Goal: Navigation & Orientation: Find specific page/section

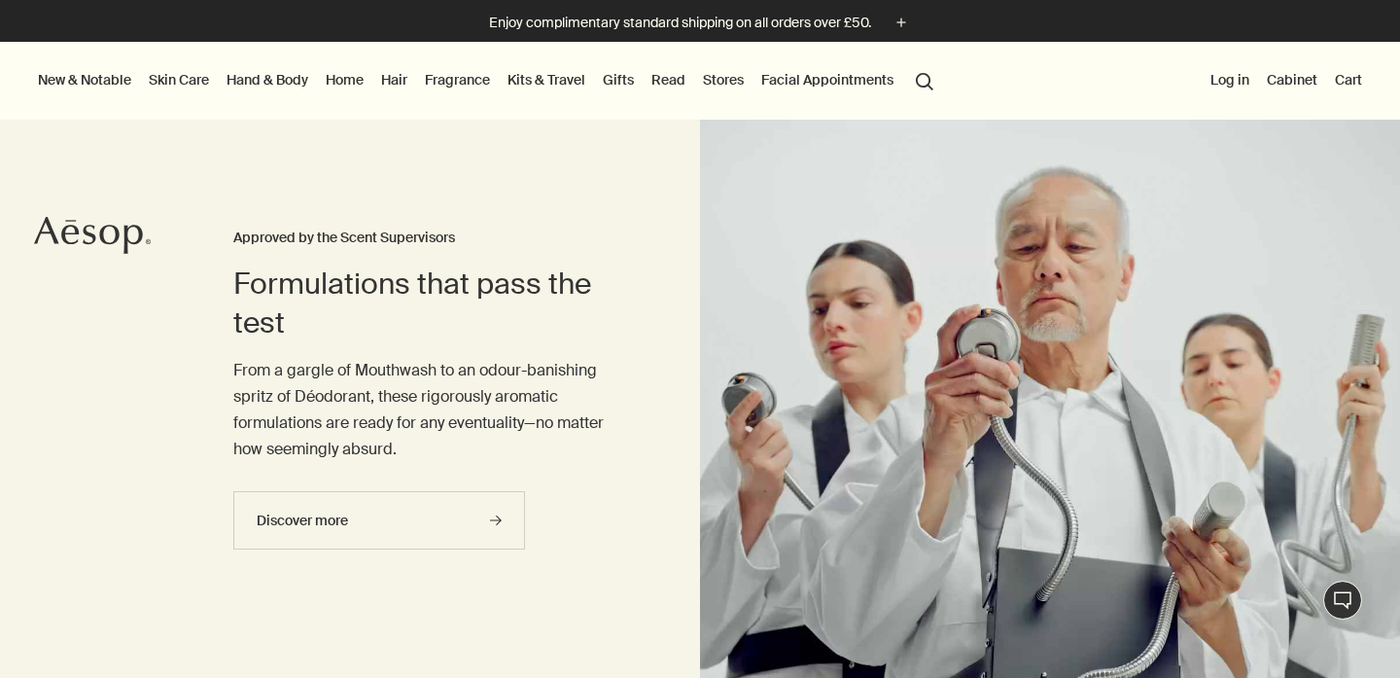
click at [638, 80] on link "Gifts" at bounding box center [618, 79] width 39 height 25
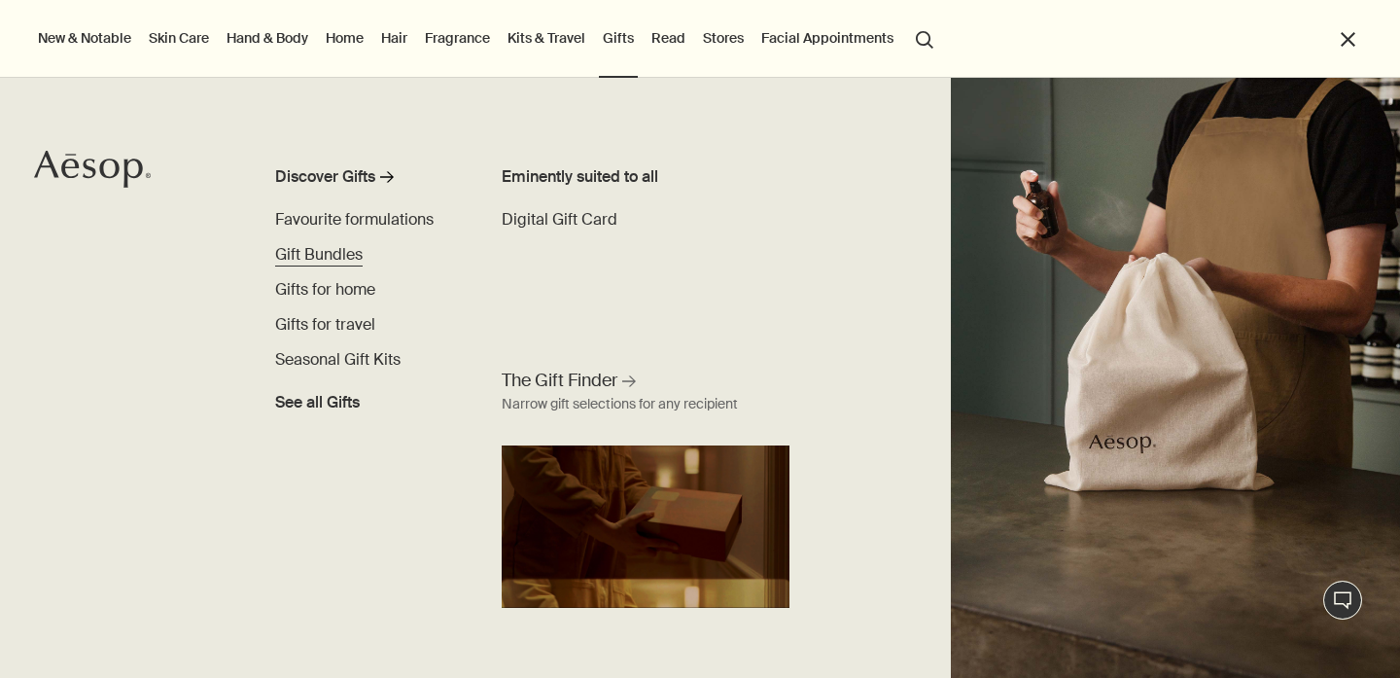
click at [328, 256] on span "Gift Bundles" at bounding box center [319, 254] width 88 height 20
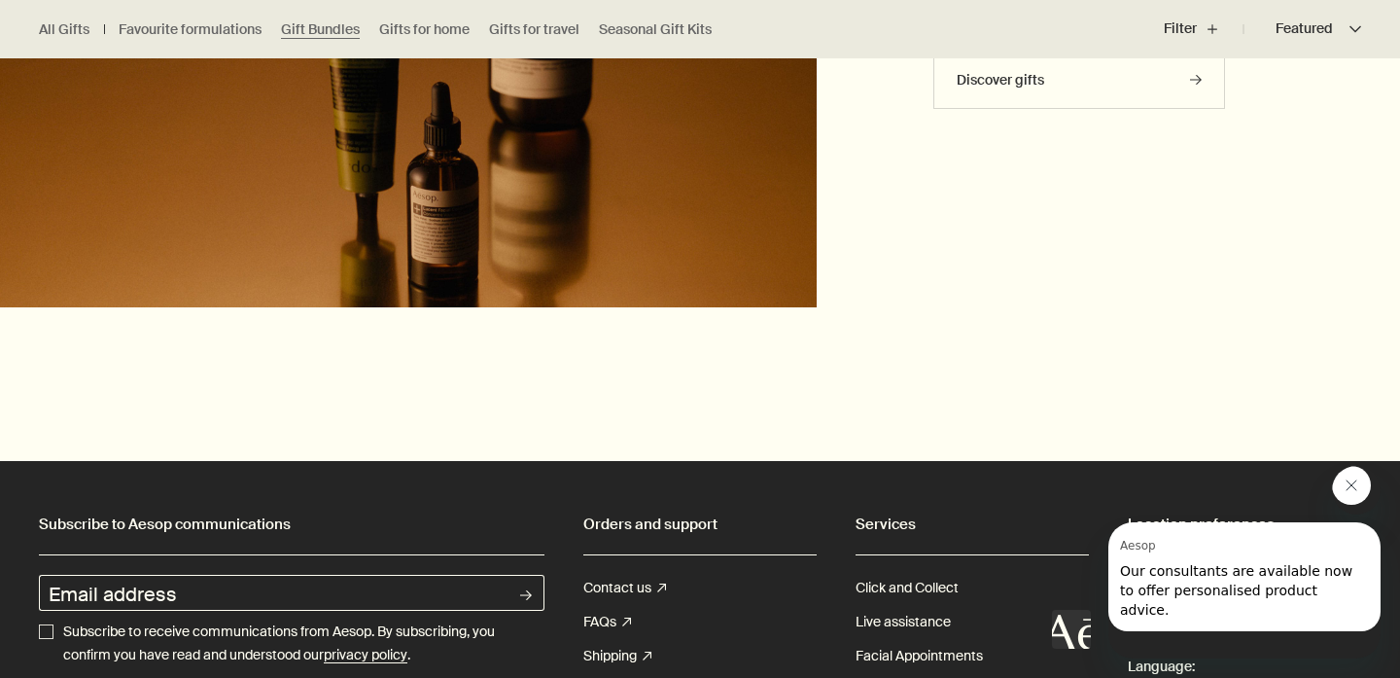
scroll to position [5493, 0]
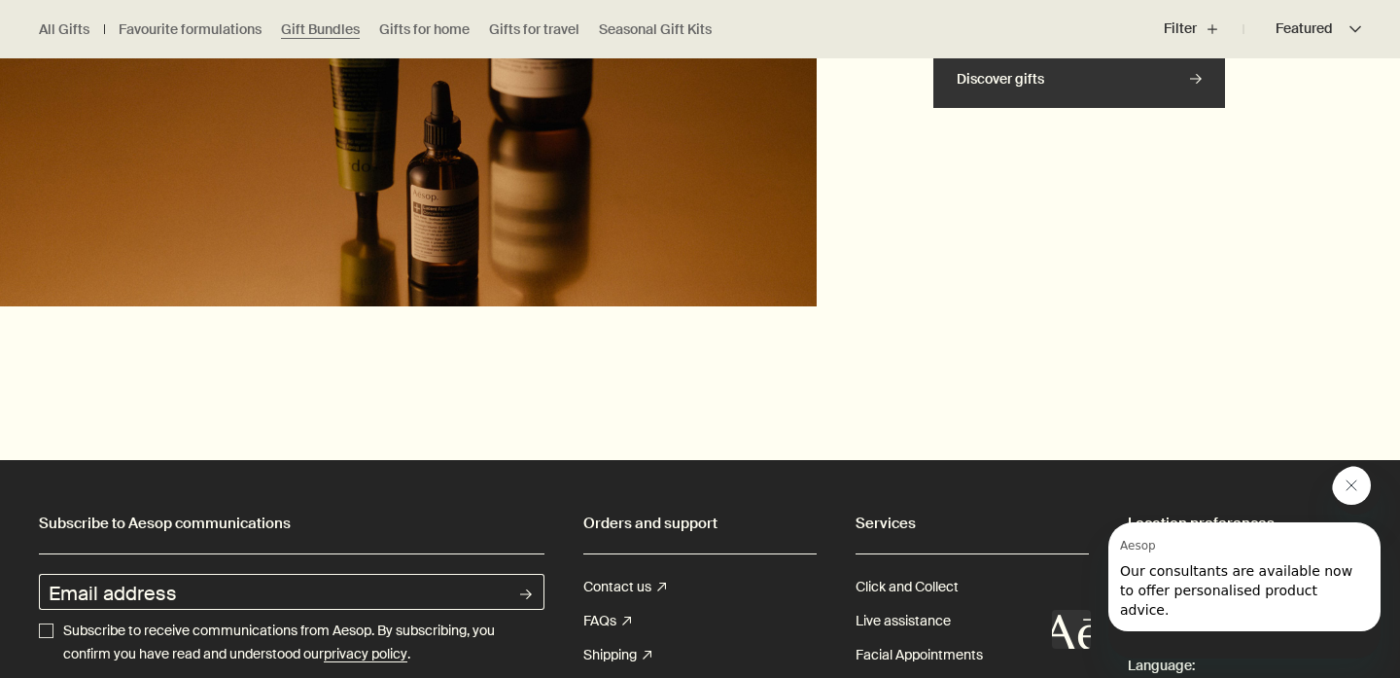
click at [964, 108] on link "Discover gifts rightArrow" at bounding box center [1079, 79] width 292 height 58
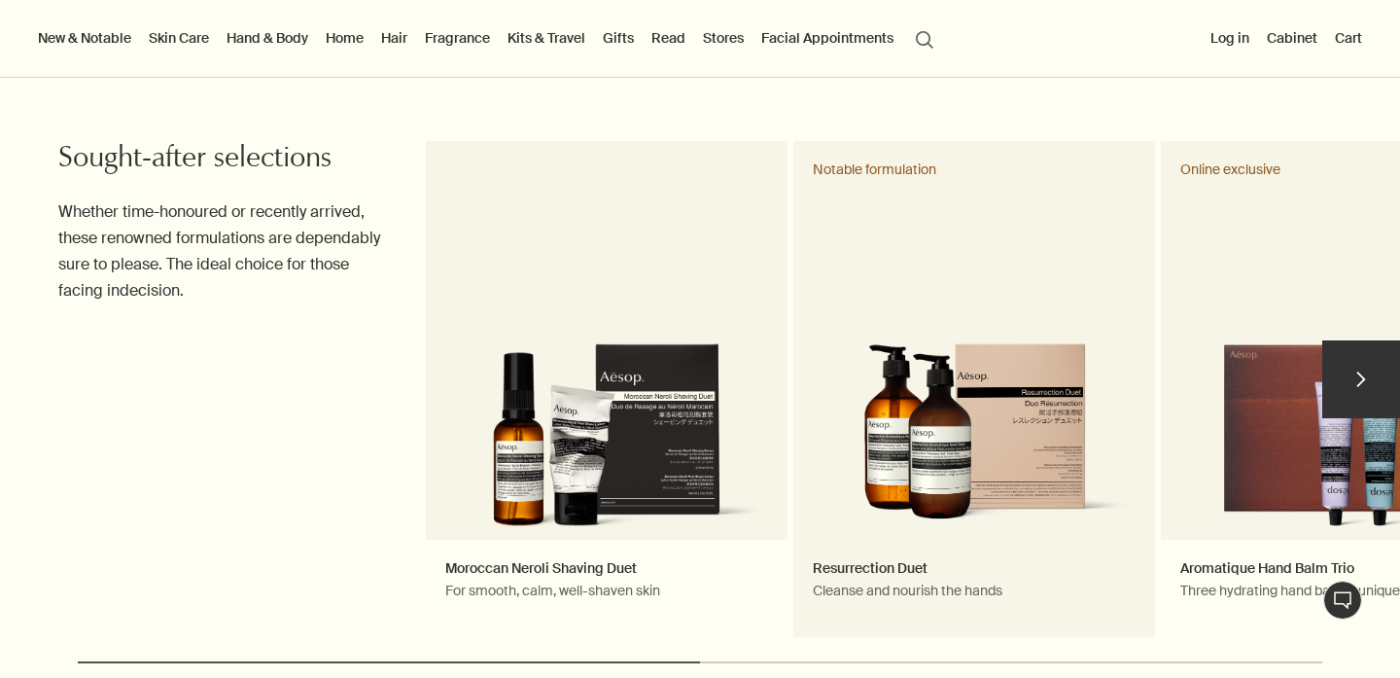
scroll to position [886, 0]
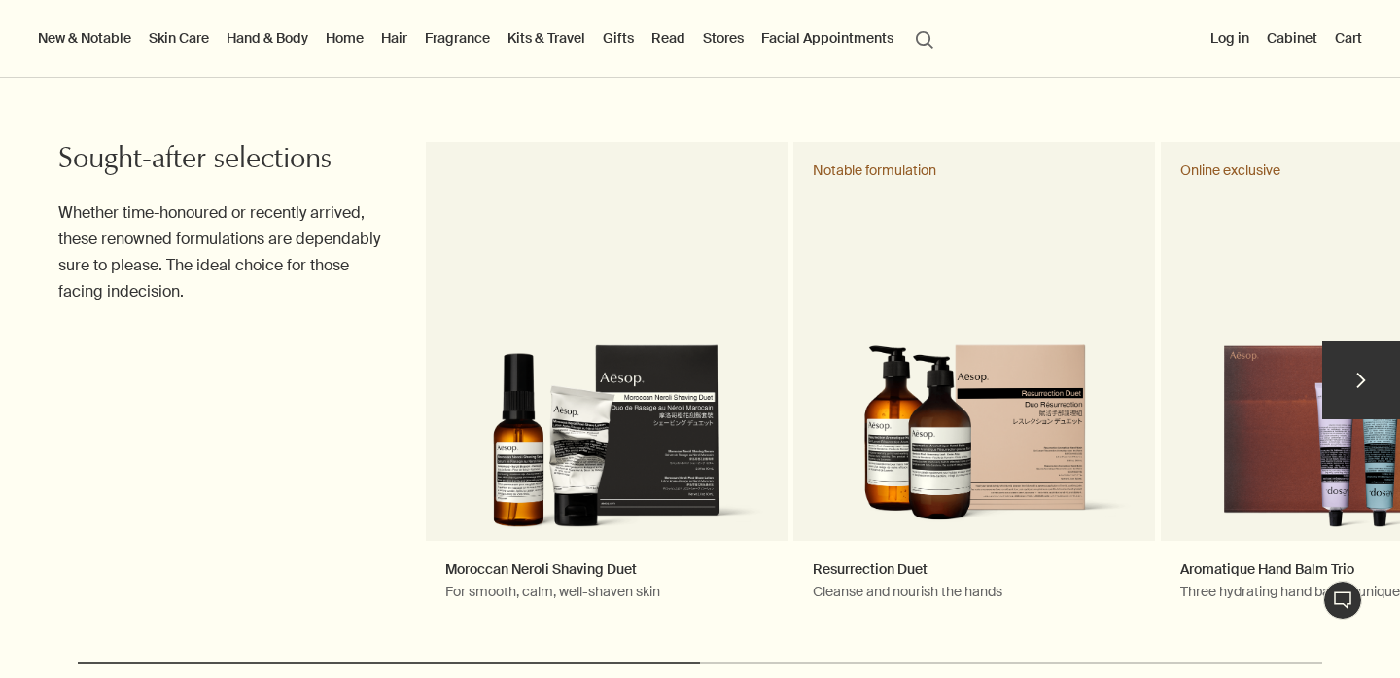
click at [1380, 408] on button "chevron" at bounding box center [1361, 380] width 78 height 78
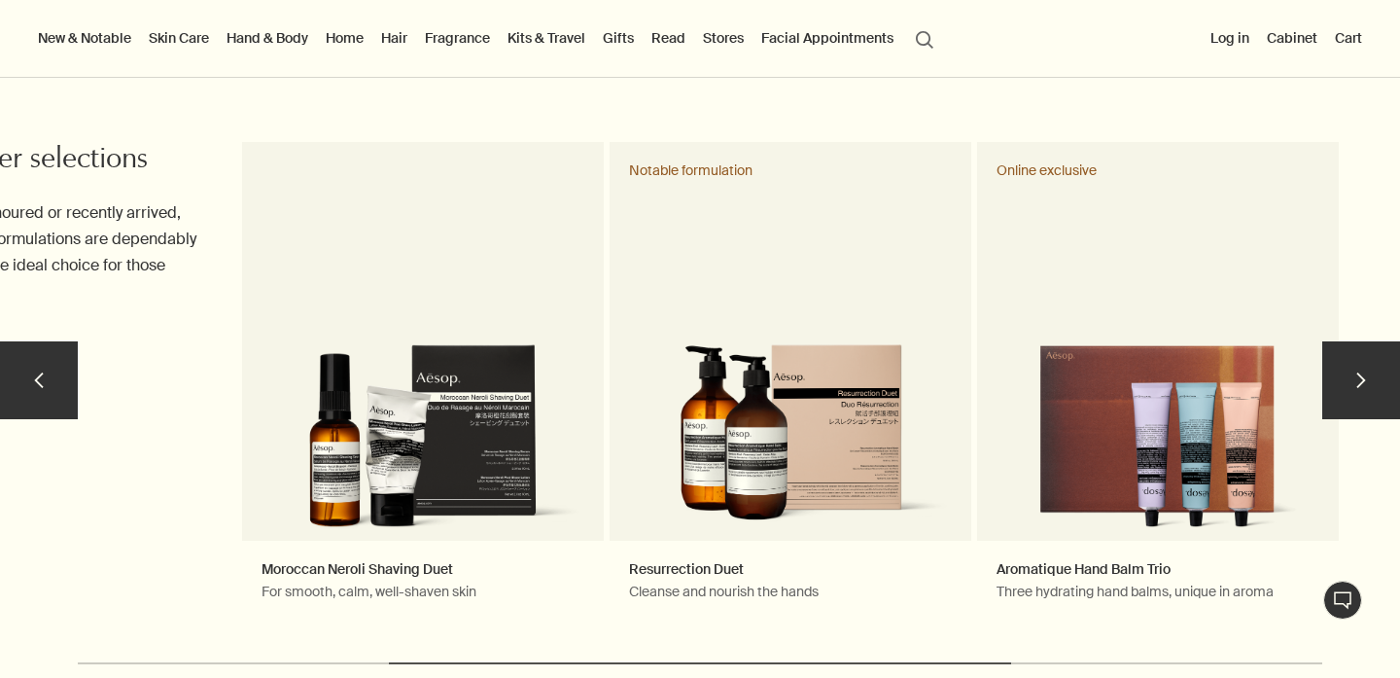
click at [1365, 419] on button "chevron" at bounding box center [1361, 380] width 78 height 78
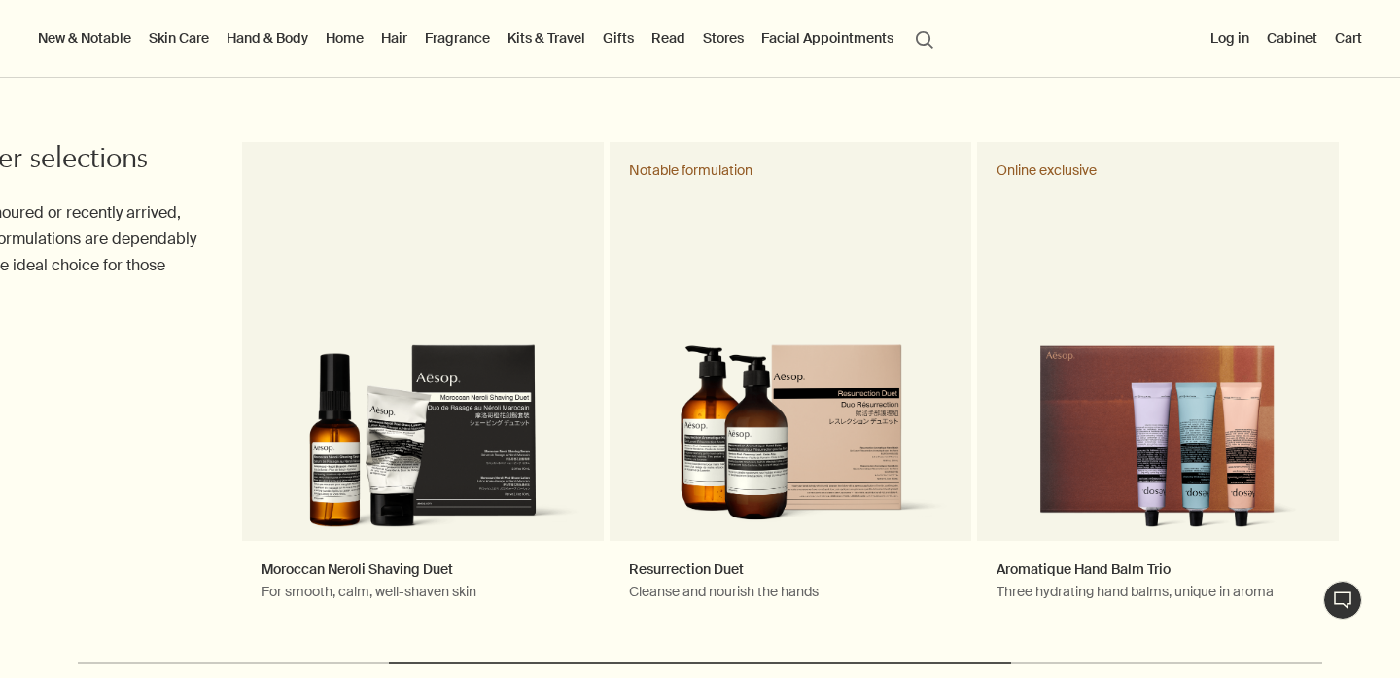
click at [638, 45] on link "Gifts" at bounding box center [618, 37] width 39 height 25
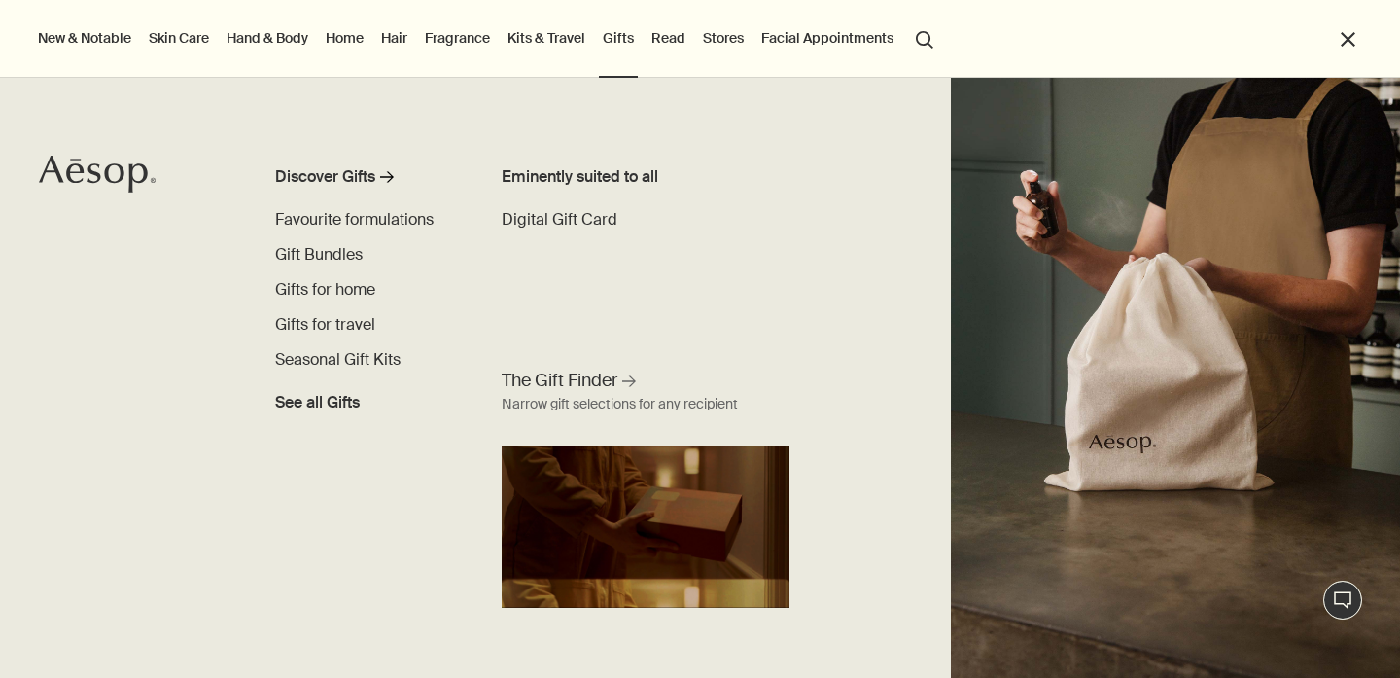
click at [353, 273] on ul "Discover Gifts rightArrow Favourite formulations Gift Bundles Gifts for home Gi…" at bounding box center [367, 289] width 184 height 249
click at [383, 223] on span "Favourite formulations" at bounding box center [354, 219] width 158 height 20
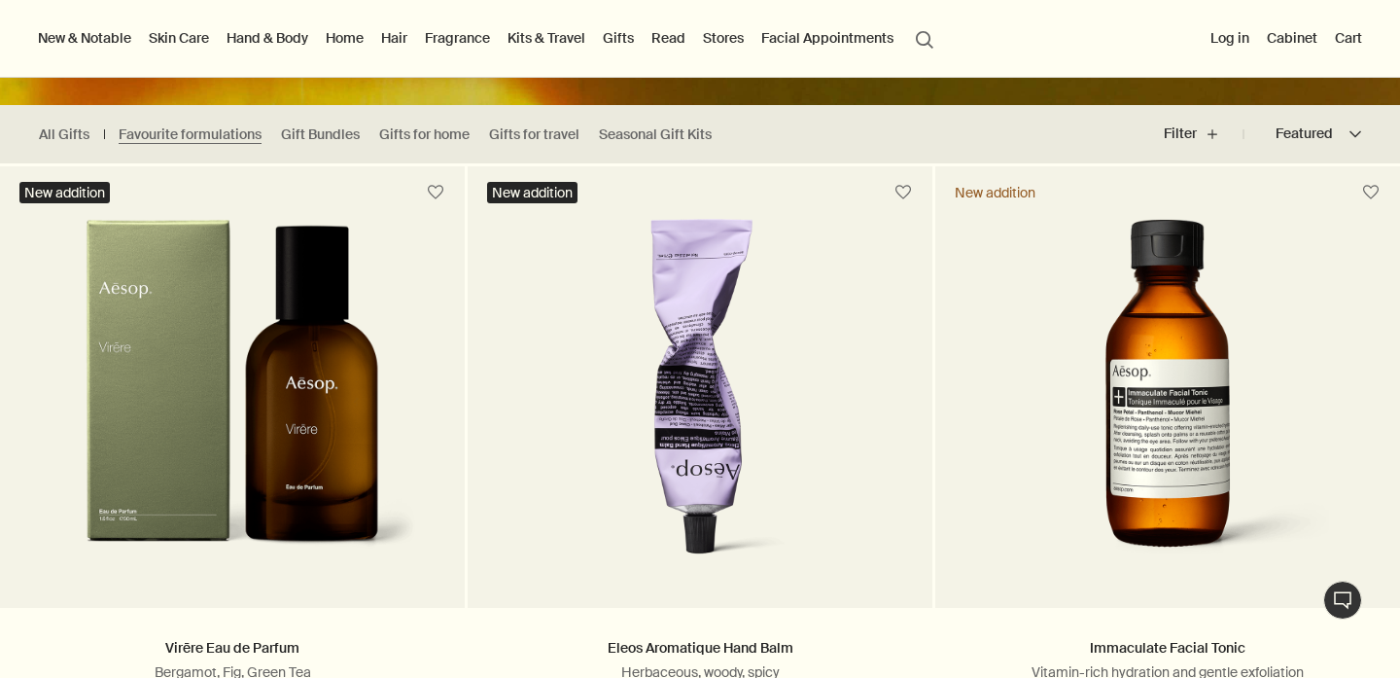
scroll to position [325, 0]
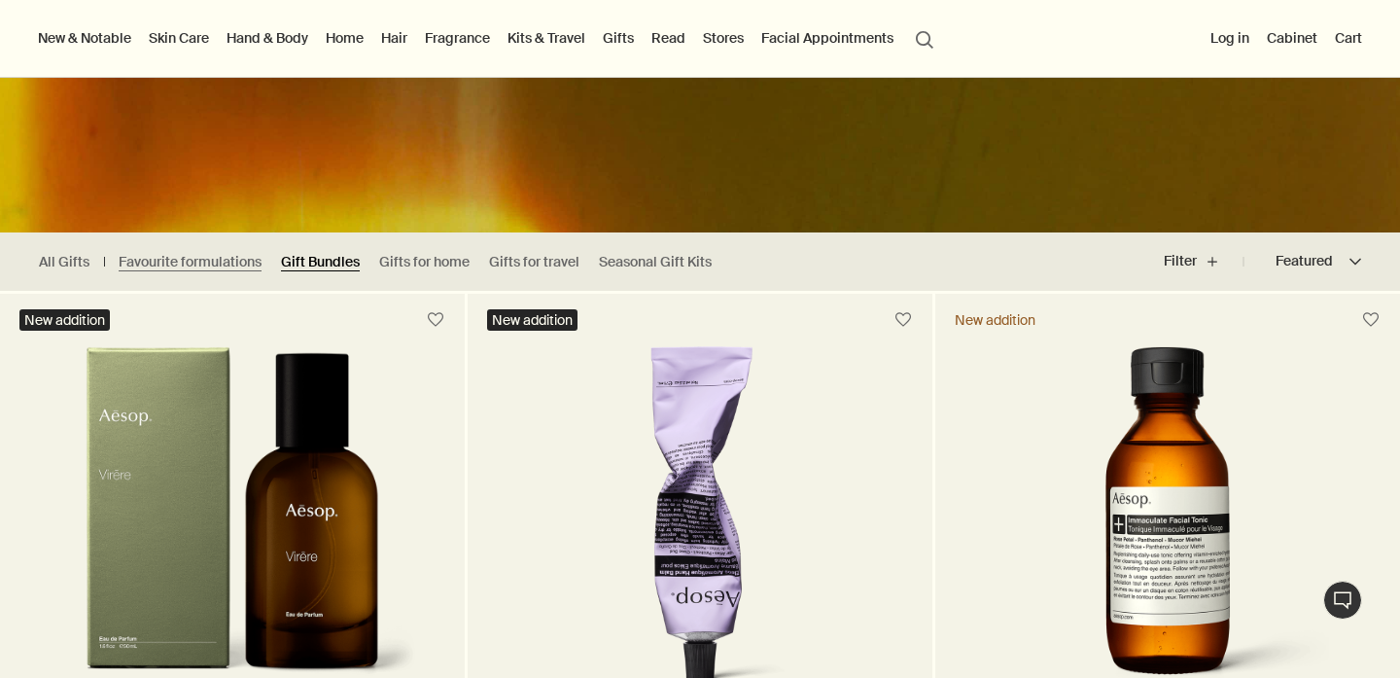
click at [360, 255] on link "Gift Bundles" at bounding box center [320, 262] width 79 height 18
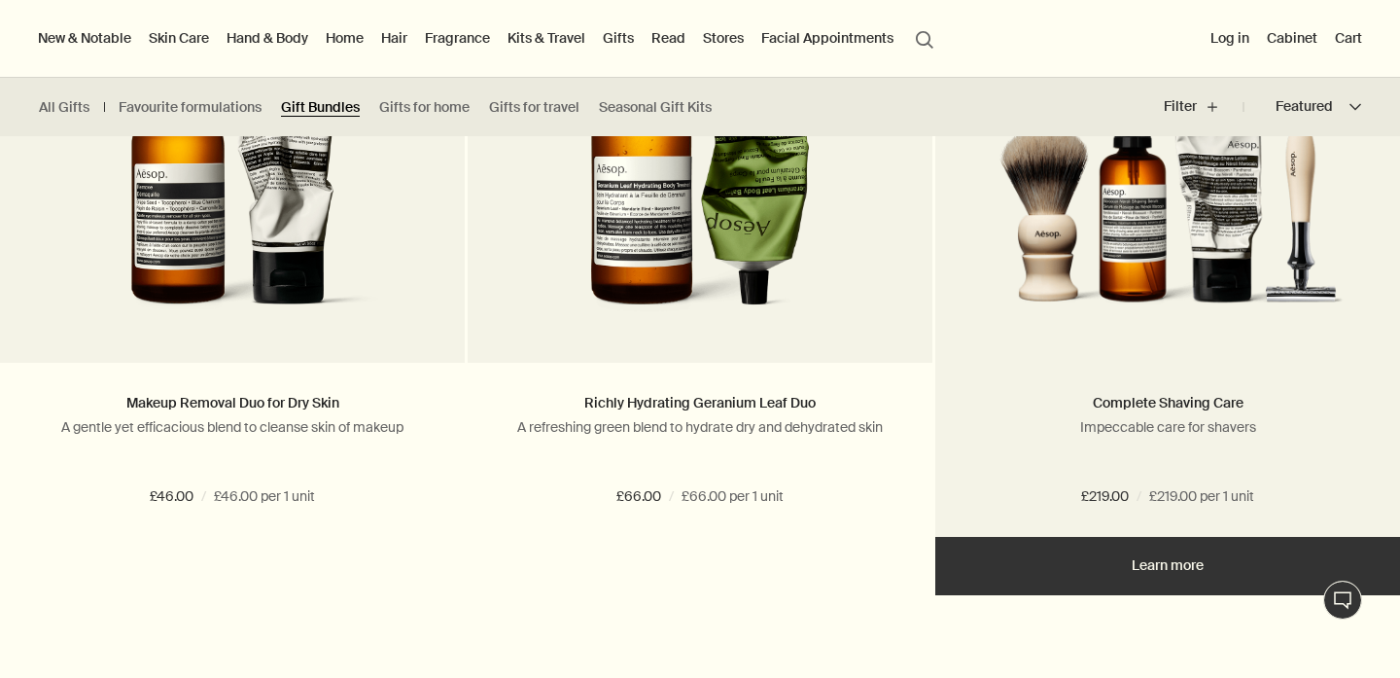
scroll to position [2729, 0]
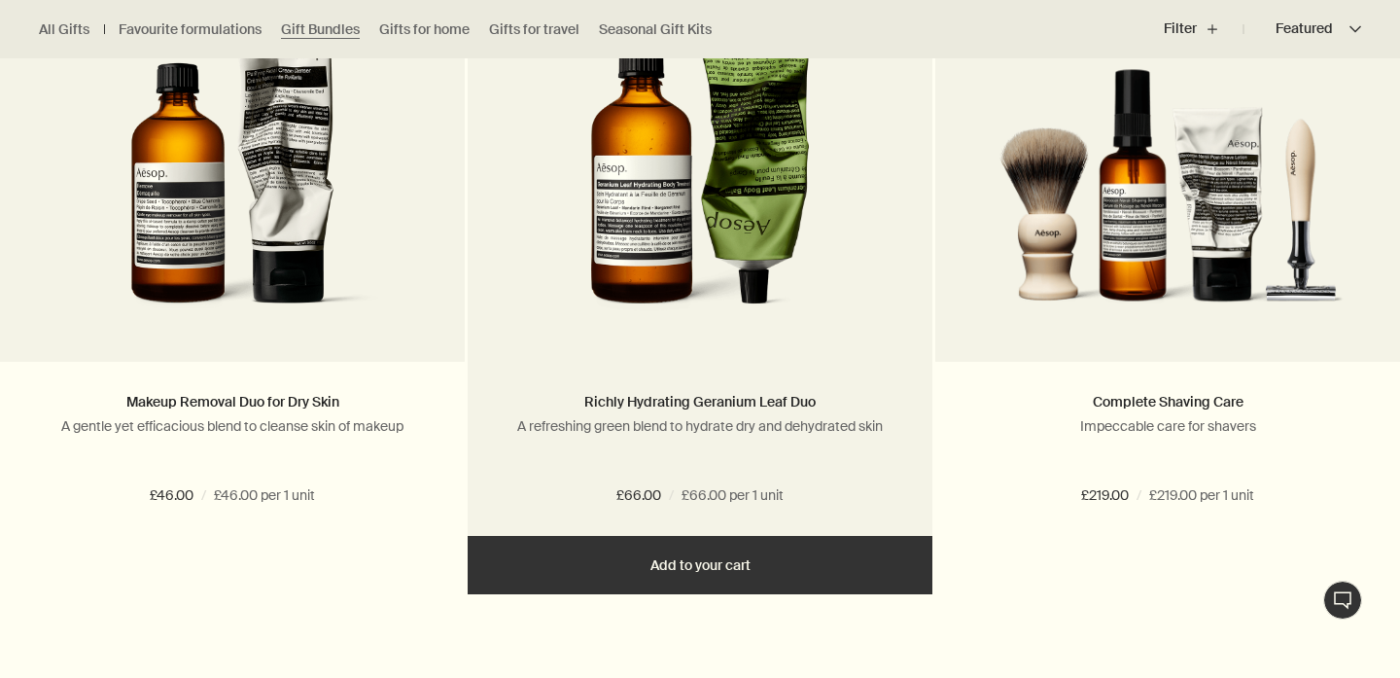
click at [737, 220] on img at bounding box center [700, 153] width 317 height 360
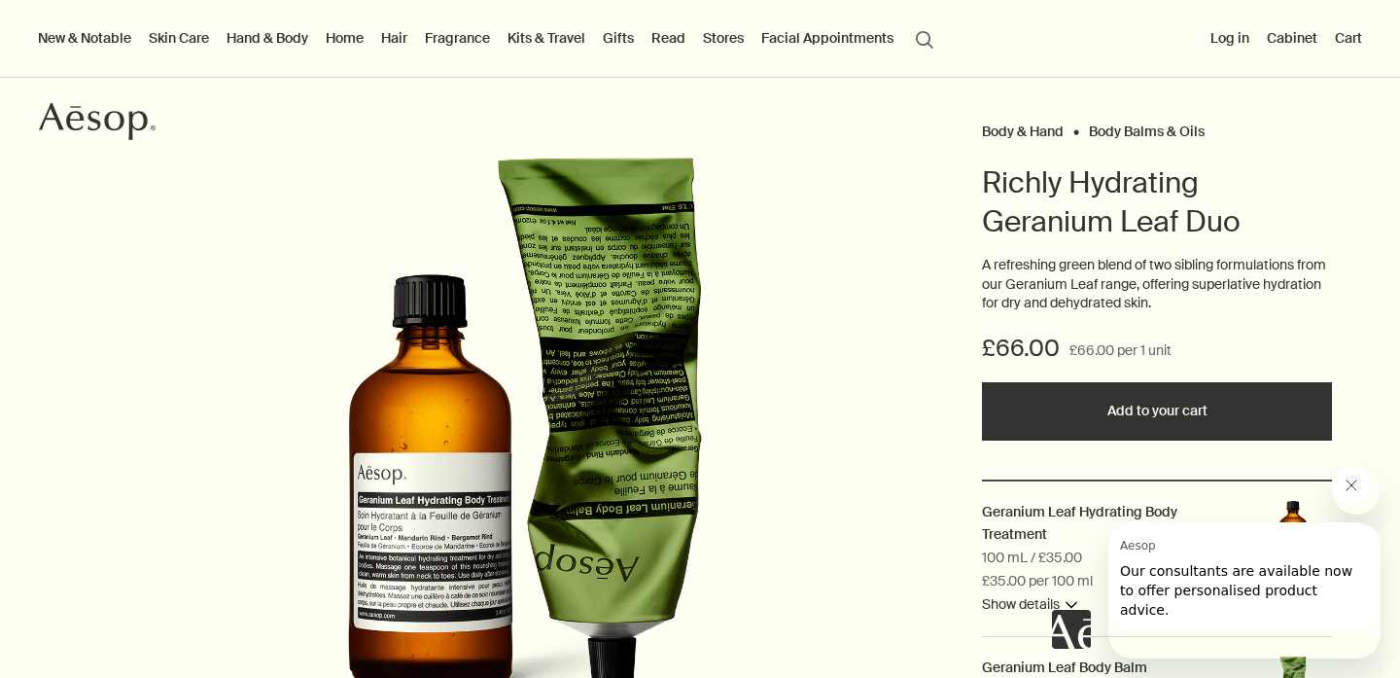
scroll to position [47, 0]
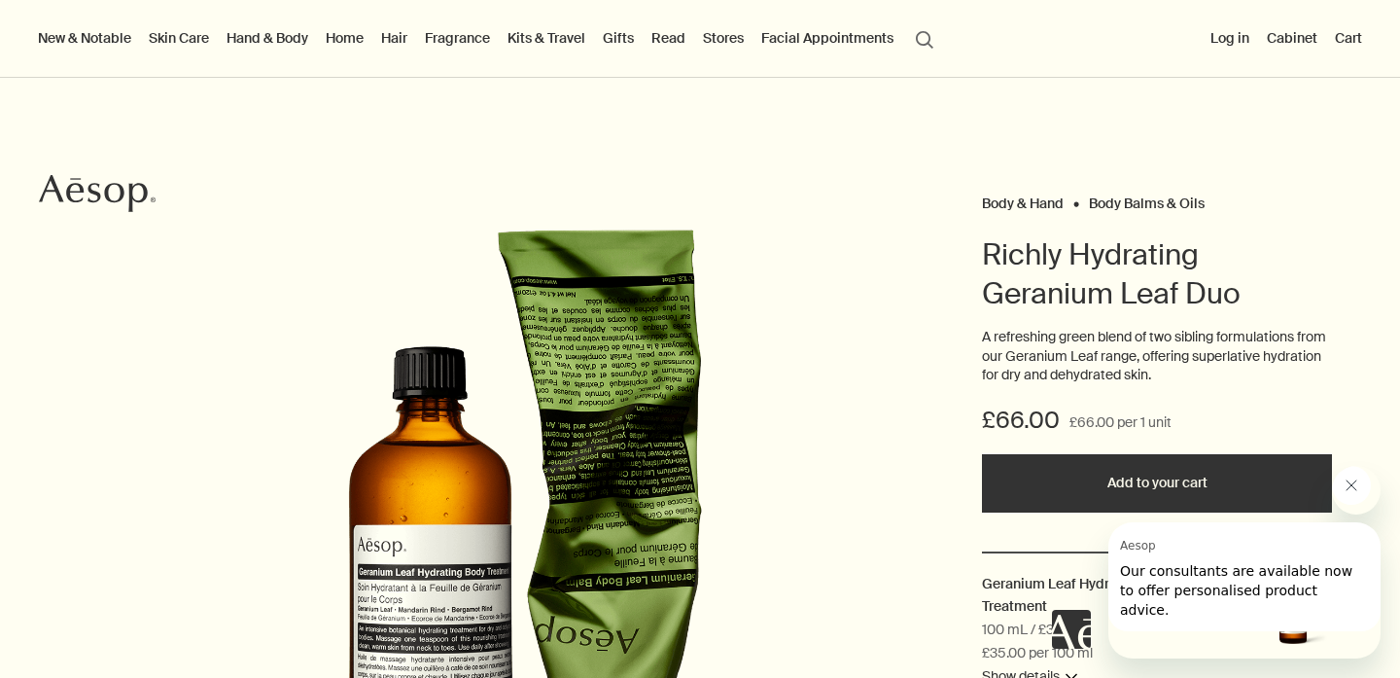
click at [1348, 476] on button "Close message from Aesop" at bounding box center [1351, 485] width 39 height 39
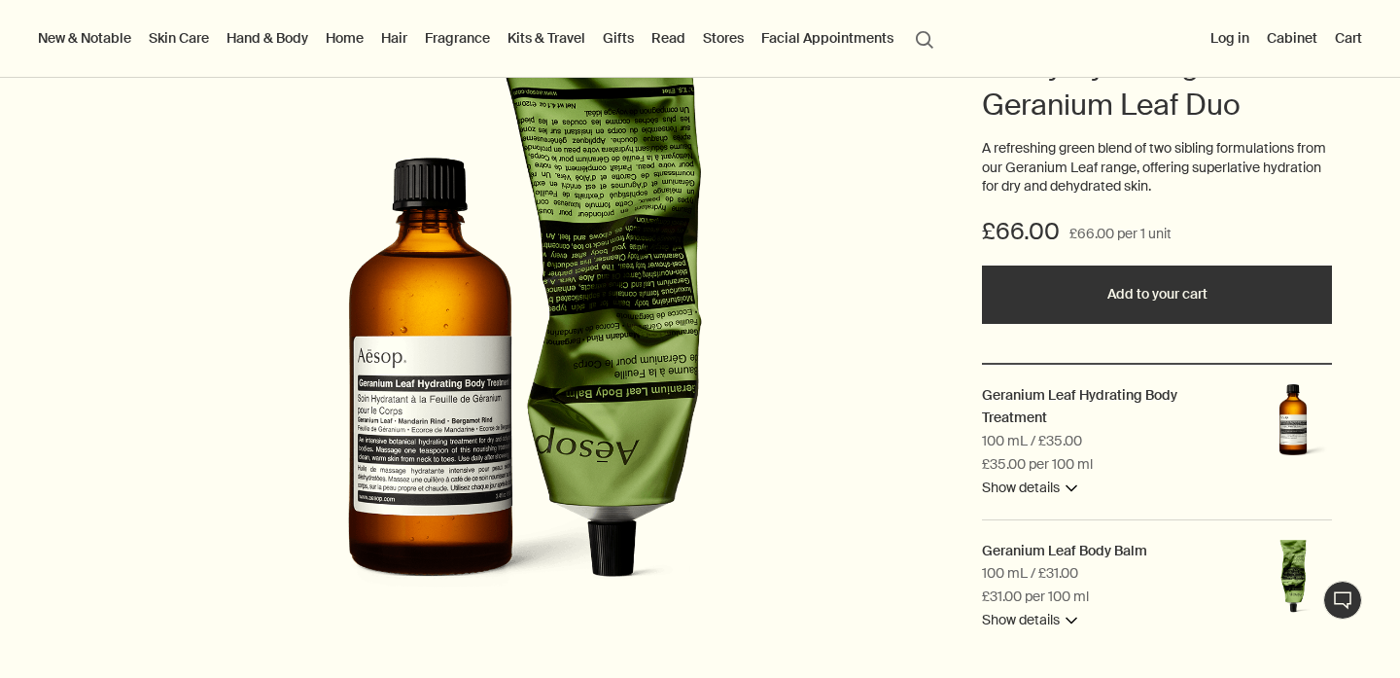
scroll to position [237, 0]
